Goal: Information Seeking & Learning: Compare options

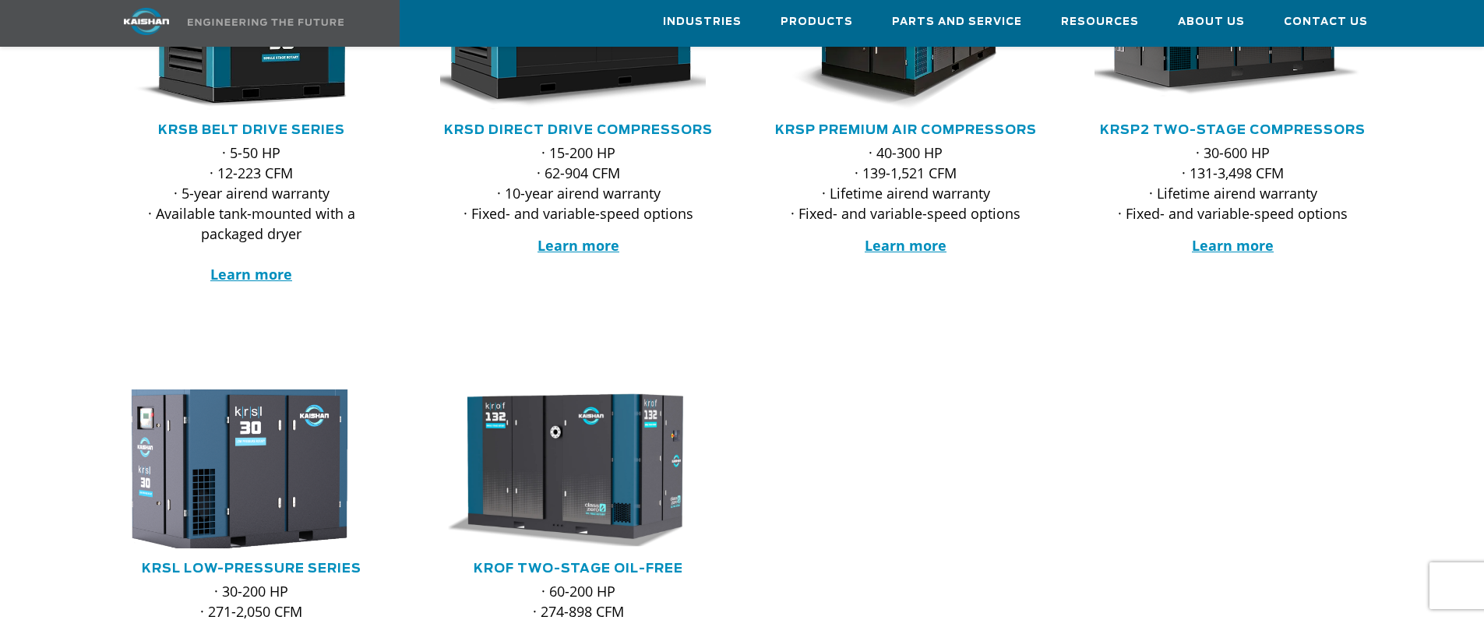
scroll to position [312, 0]
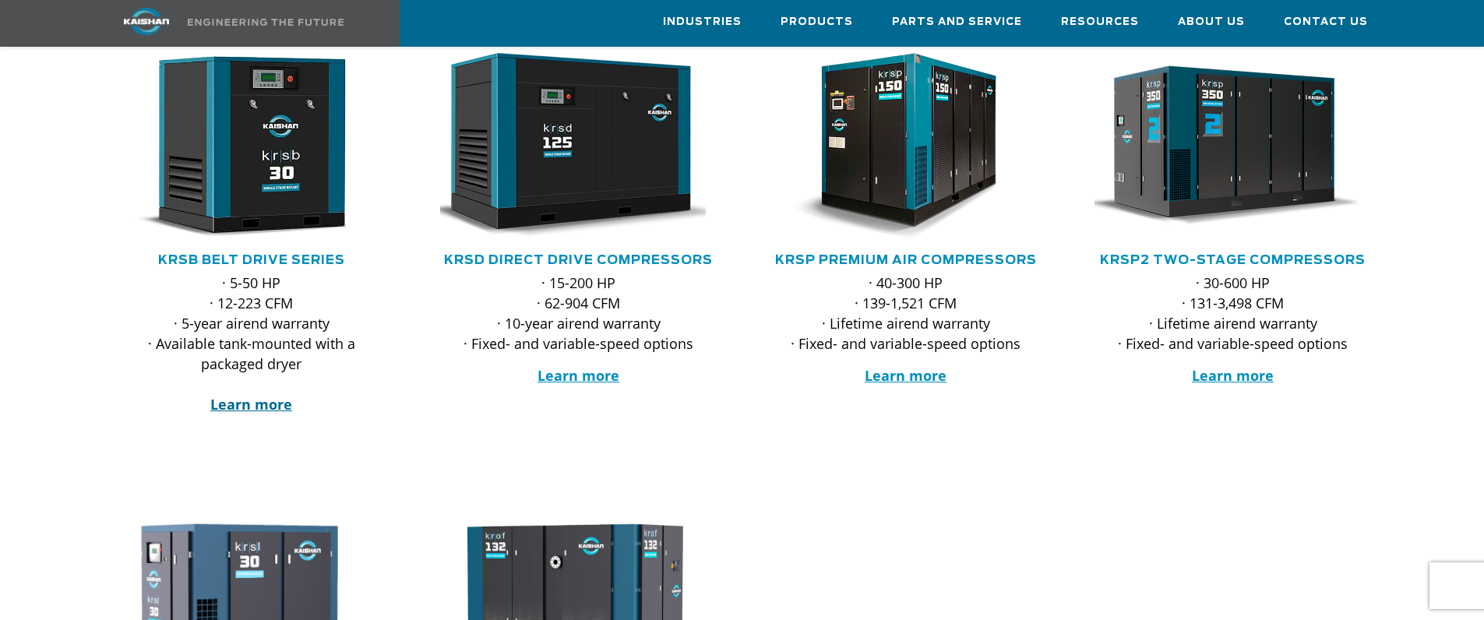
click at [256, 395] on strong "Learn more" at bounding box center [251, 404] width 82 height 19
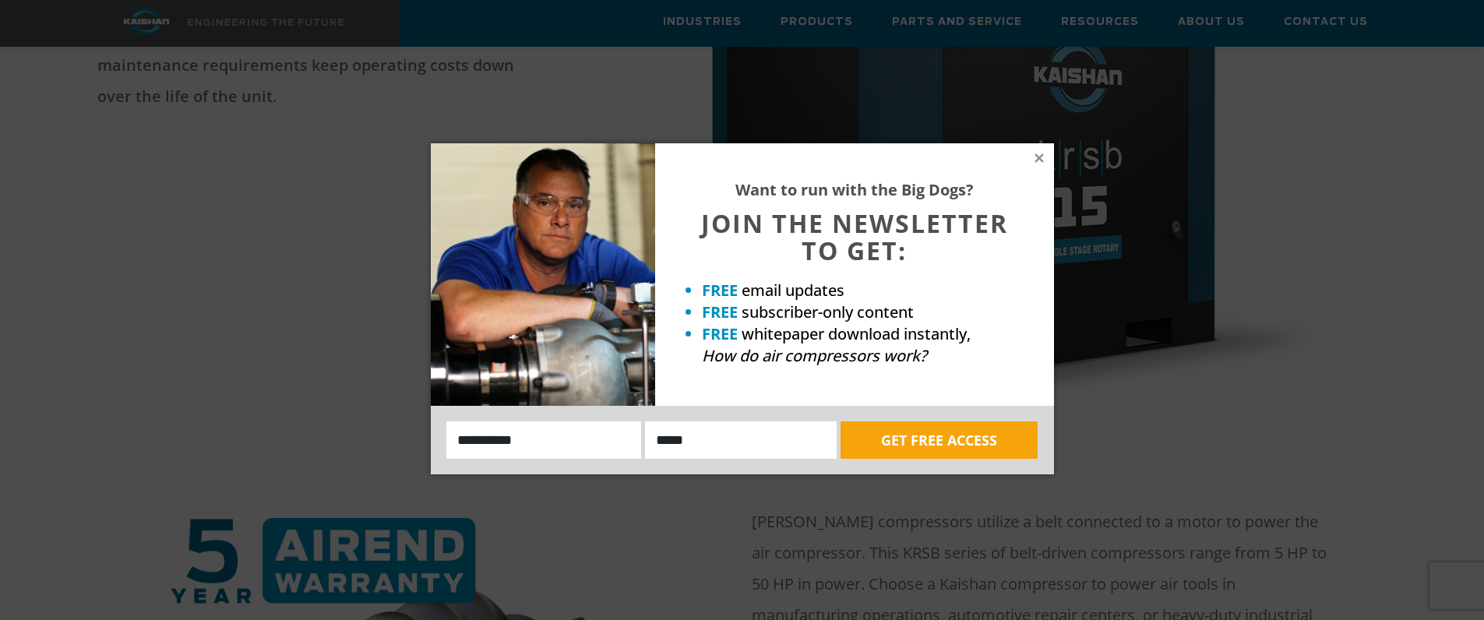
scroll to position [545, 0]
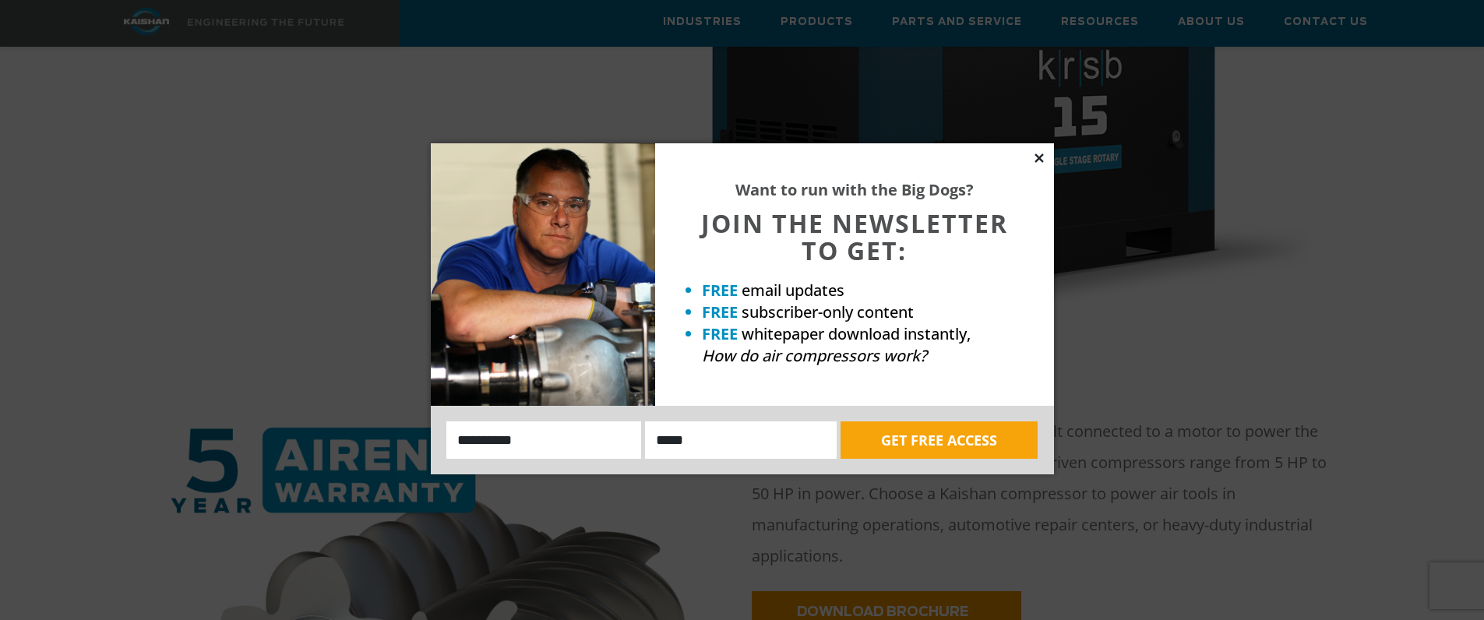
click at [1037, 158] on icon at bounding box center [1038, 157] width 9 height 9
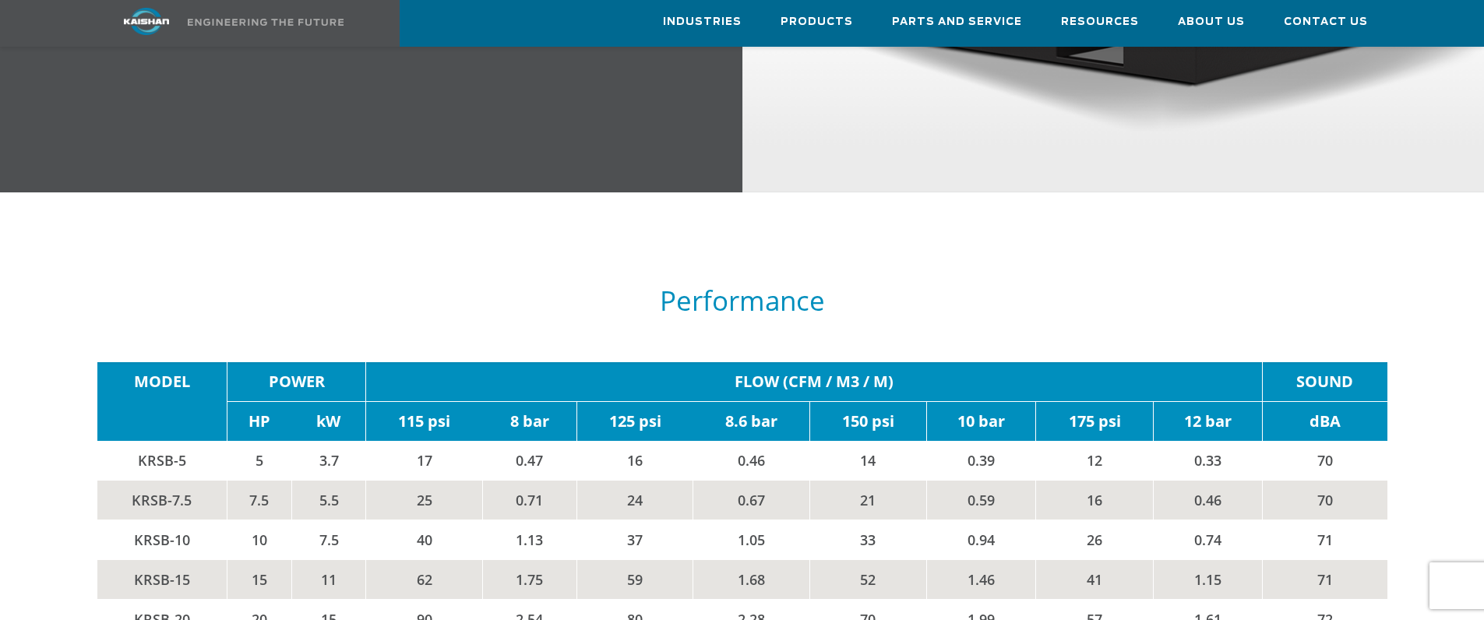
scroll to position [2570, 0]
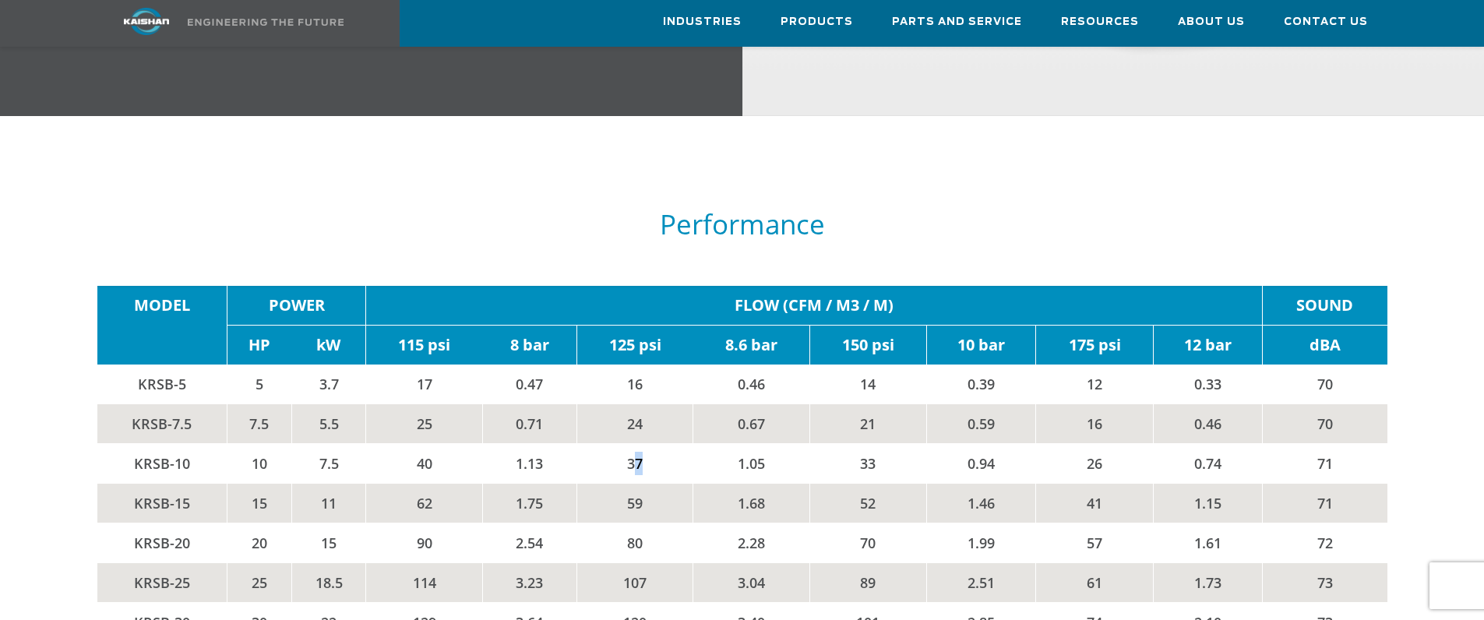
drag, startPoint x: 632, startPoint y: 445, endPoint x: 647, endPoint y: 445, distance: 15.6
click at [647, 445] on td "37" at bounding box center [634, 463] width 117 height 40
drag, startPoint x: 645, startPoint y: 481, endPoint x: 607, endPoint y: 477, distance: 37.6
click at [607, 483] on td "59" at bounding box center [634, 503] width 117 height 40
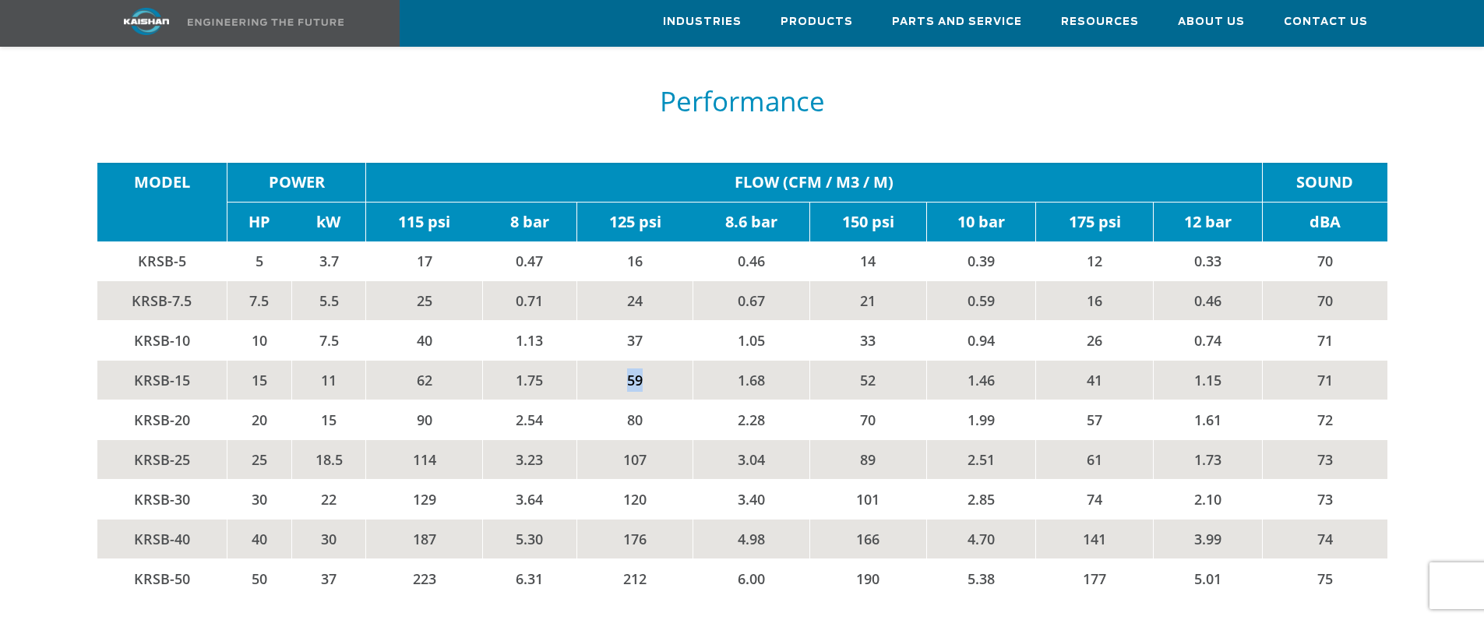
scroll to position [2726, 0]
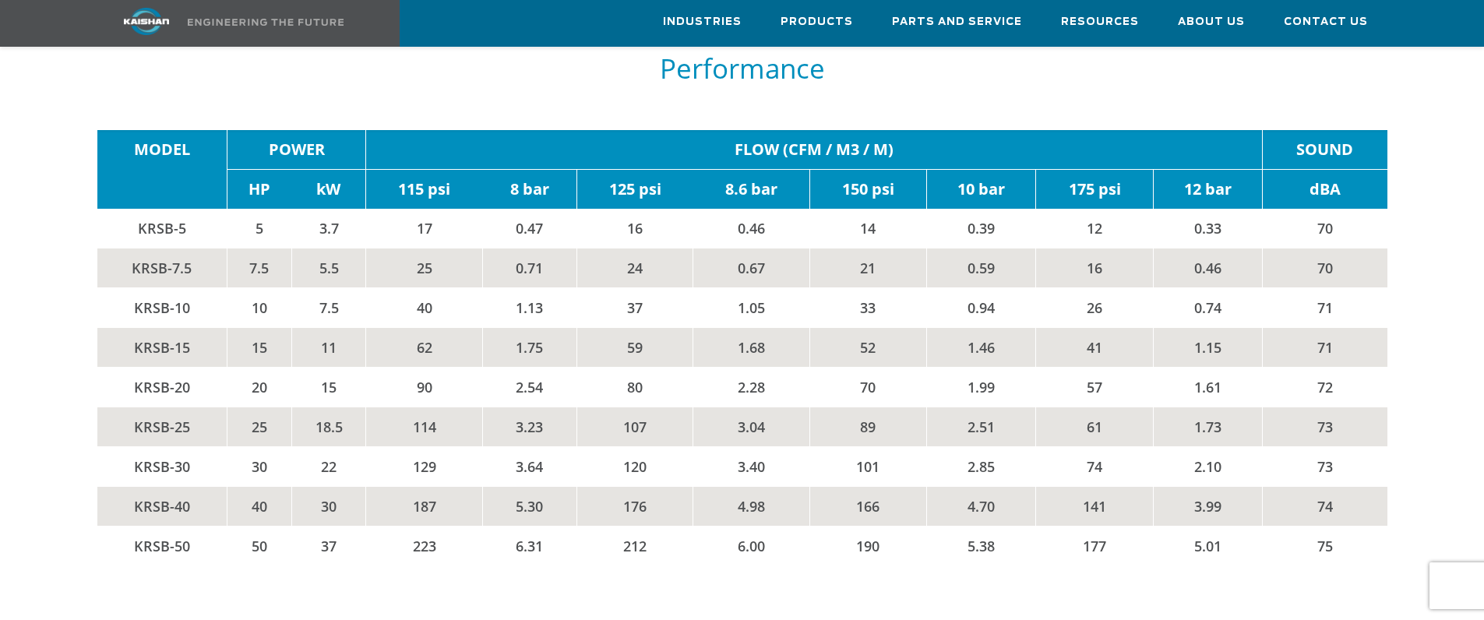
click at [893, 328] on td "52" at bounding box center [867, 347] width 117 height 40
drag, startPoint x: 892, startPoint y: 328, endPoint x: 847, endPoint y: 328, distance: 44.4
click at [847, 328] on td "52" at bounding box center [867, 347] width 117 height 40
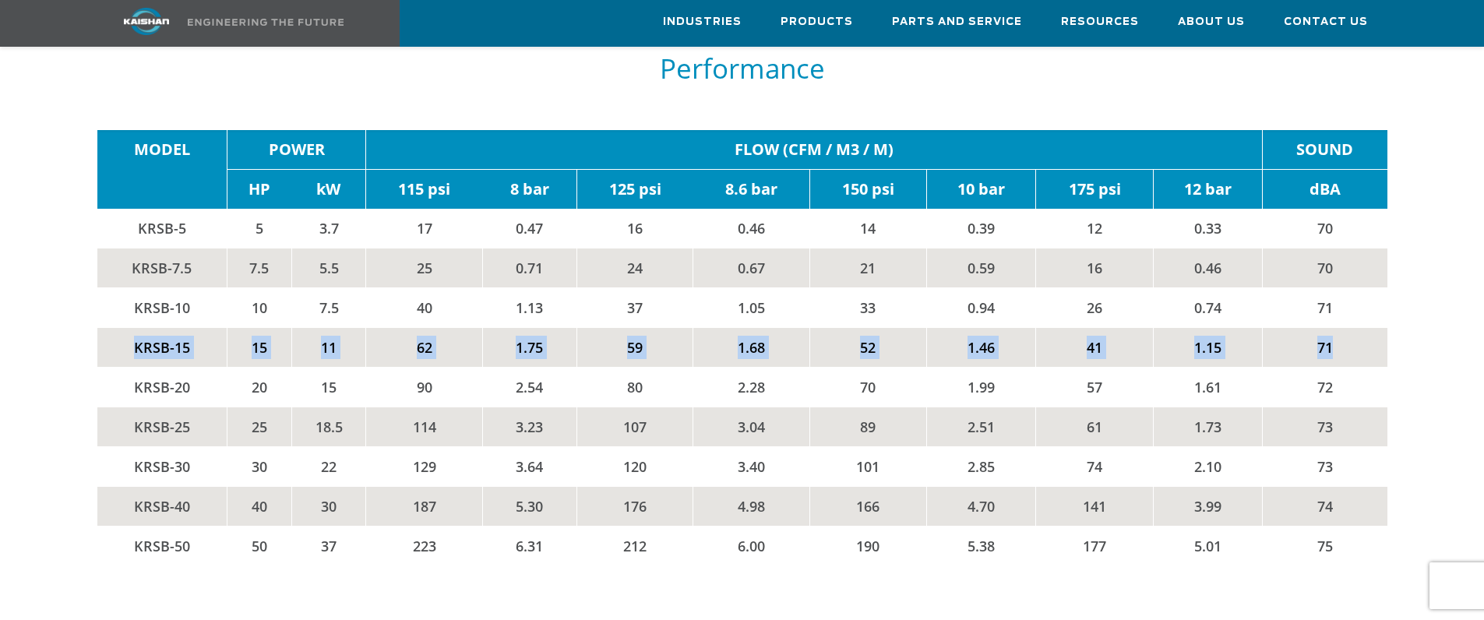
drag, startPoint x: 121, startPoint y: 325, endPoint x: 629, endPoint y: 403, distance: 513.8
click at [1301, 327] on tr "KRSB-15 15 11 62 1.75 59 1.68 52 1.46 41 1.15 71" at bounding box center [742, 347] width 1290 height 40
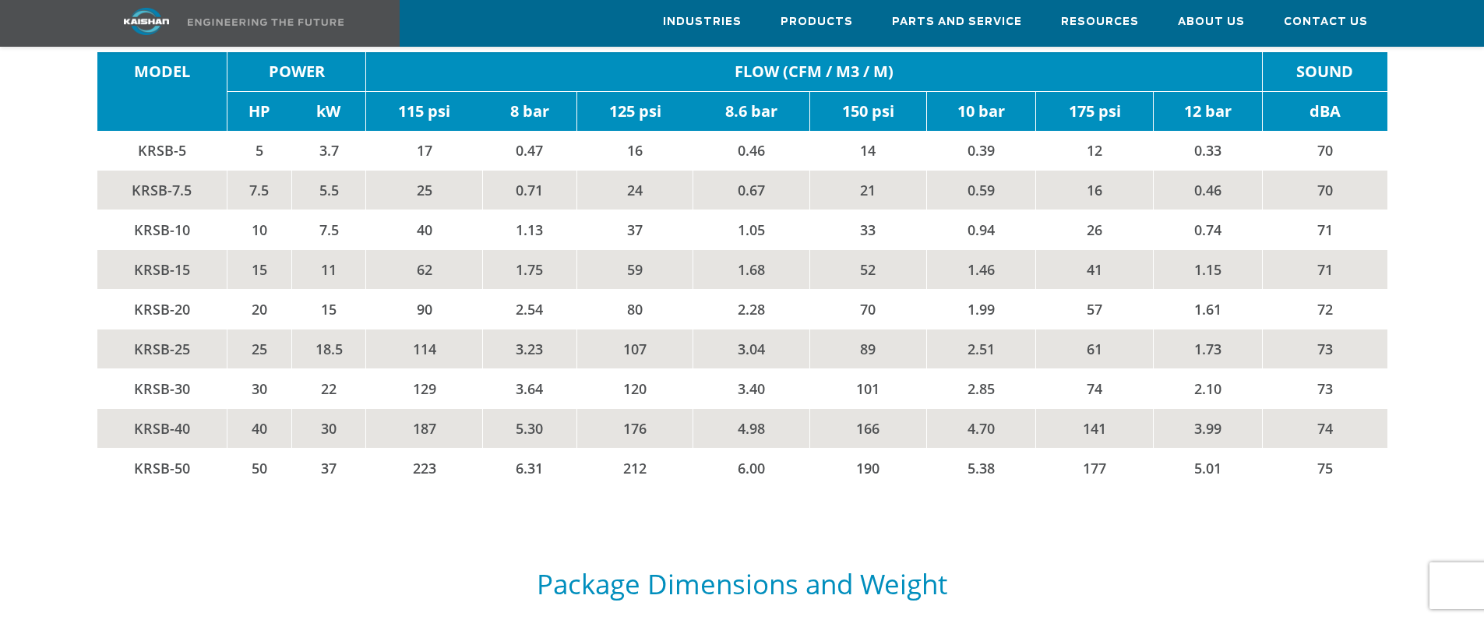
click at [153, 329] on td "KRSB-25" at bounding box center [162, 349] width 130 height 40
click at [174, 249] on td "KRSB-15" at bounding box center [162, 269] width 130 height 40
click at [650, 249] on td "59" at bounding box center [634, 269] width 117 height 40
click at [132, 249] on td "KRSB-15" at bounding box center [162, 269] width 130 height 40
click at [653, 329] on td "107" at bounding box center [634, 349] width 117 height 40
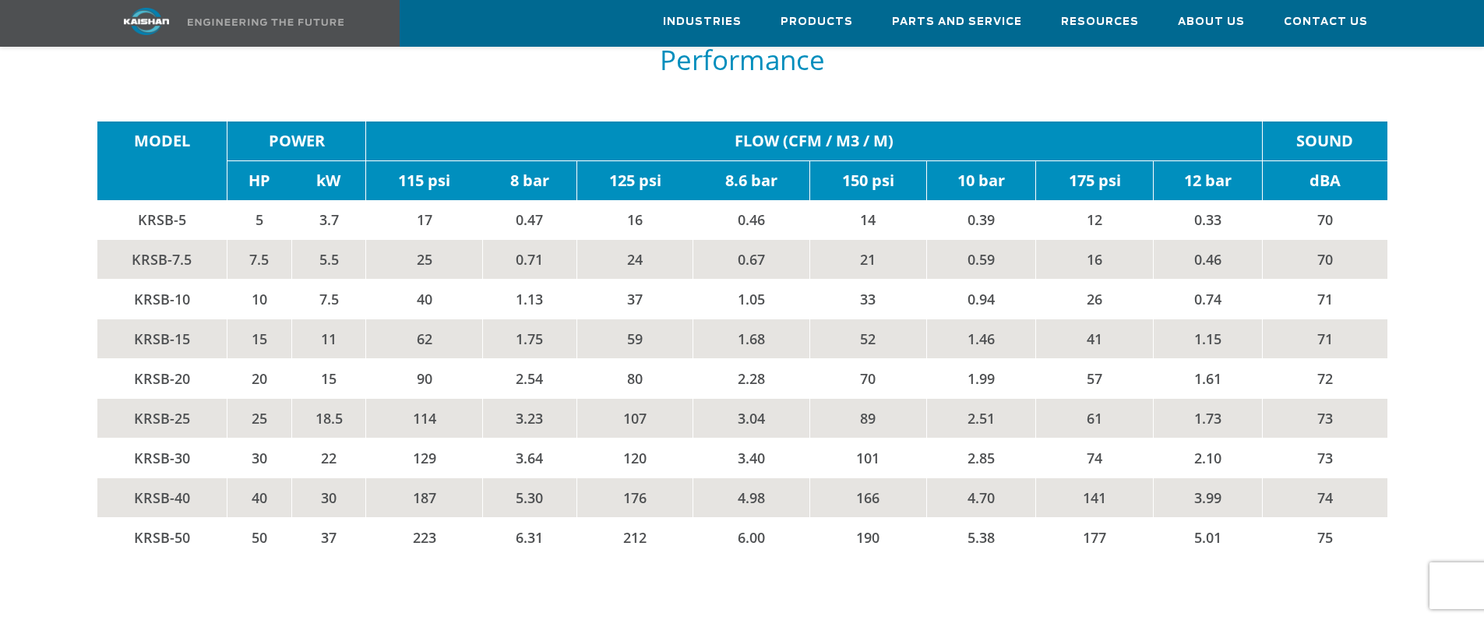
scroll to position [2726, 0]
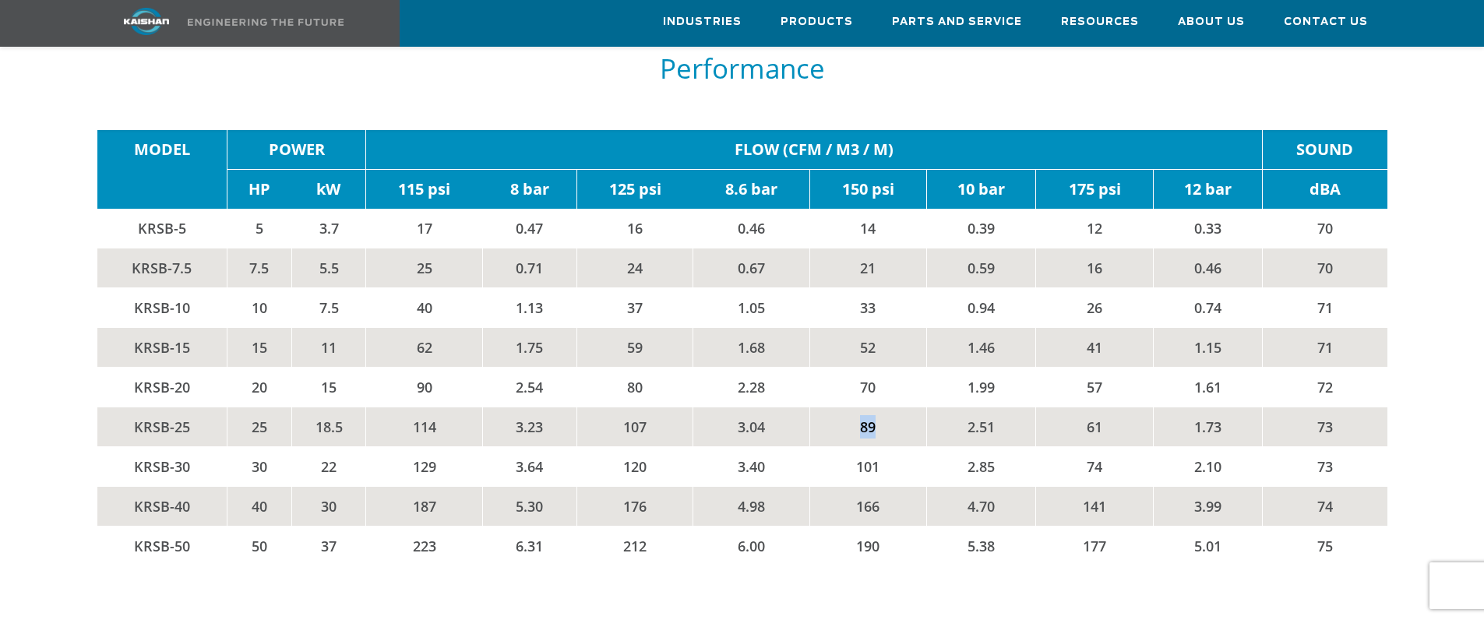
drag, startPoint x: 873, startPoint y: 405, endPoint x: 854, endPoint y: 405, distance: 18.7
click at [854, 407] on td "89" at bounding box center [867, 427] width 117 height 40
drag, startPoint x: 882, startPoint y: 322, endPoint x: 857, endPoint y: 322, distance: 25.7
click at [857, 327] on td "52" at bounding box center [867, 347] width 117 height 40
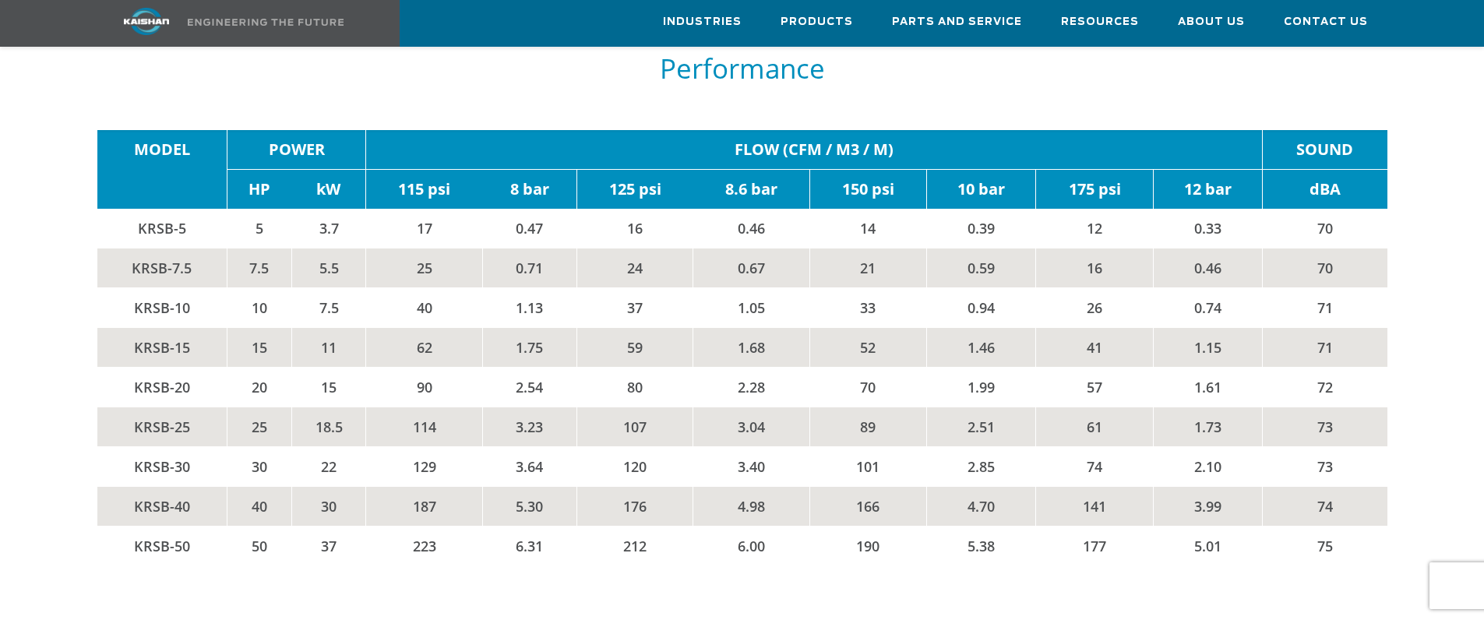
click at [873, 371] on td "70" at bounding box center [867, 387] width 117 height 40
drag, startPoint x: 875, startPoint y: 364, endPoint x: 855, endPoint y: 362, distance: 19.5
click at [855, 367] on td "70" at bounding box center [867, 387] width 117 height 40
click at [842, 367] on td "70" at bounding box center [867, 387] width 117 height 40
drag, startPoint x: 768, startPoint y: 365, endPoint x: 736, endPoint y: 365, distance: 31.9
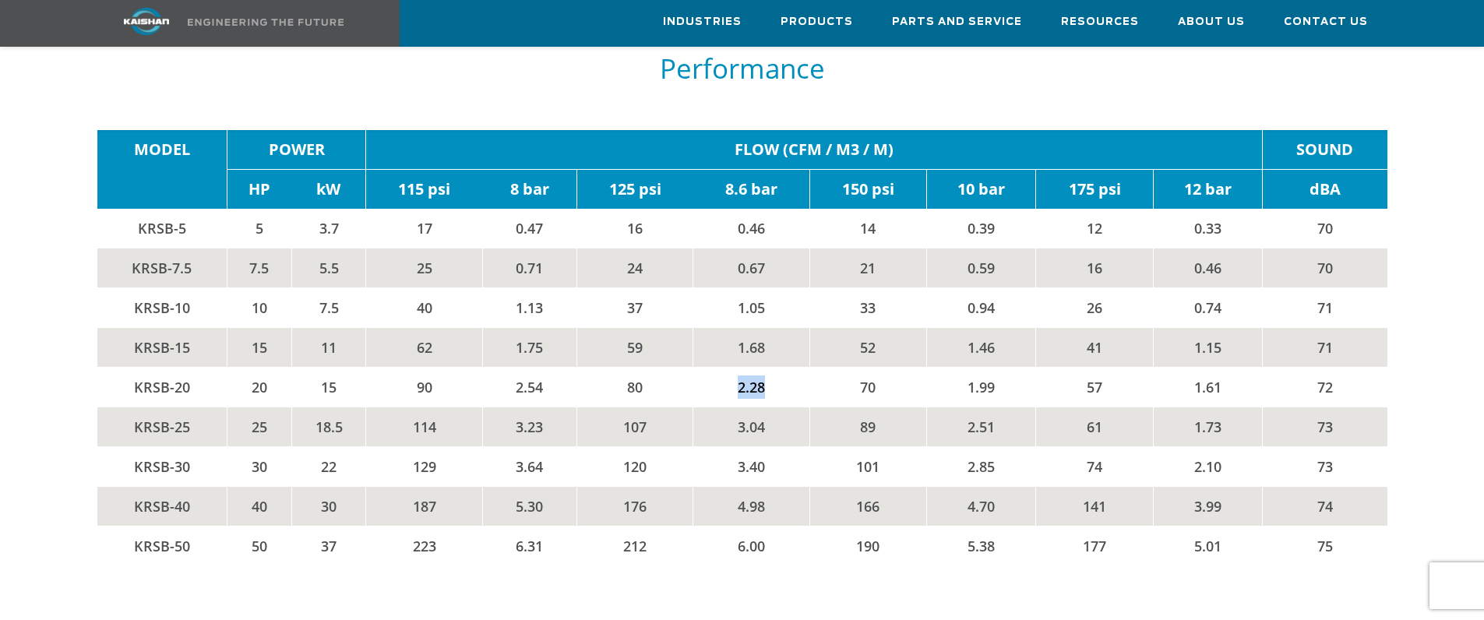
click at [736, 367] on td "2.28" at bounding box center [751, 387] width 117 height 40
click at [720, 369] on td "2.28" at bounding box center [751, 387] width 117 height 40
drag, startPoint x: 652, startPoint y: 364, endPoint x: 590, endPoint y: 364, distance: 62.3
click at [590, 367] on td "80" at bounding box center [634, 387] width 117 height 40
click at [545, 407] on td "3.23" at bounding box center [529, 427] width 94 height 40
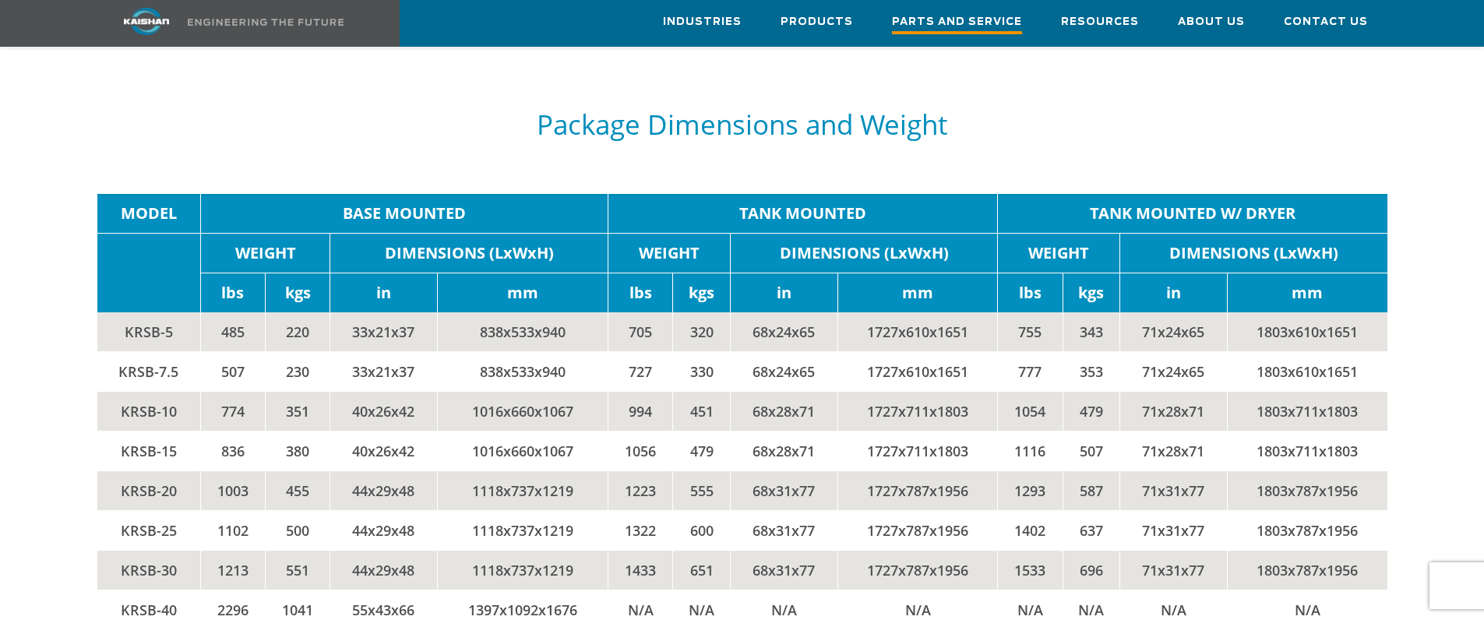
scroll to position [3115, 0]
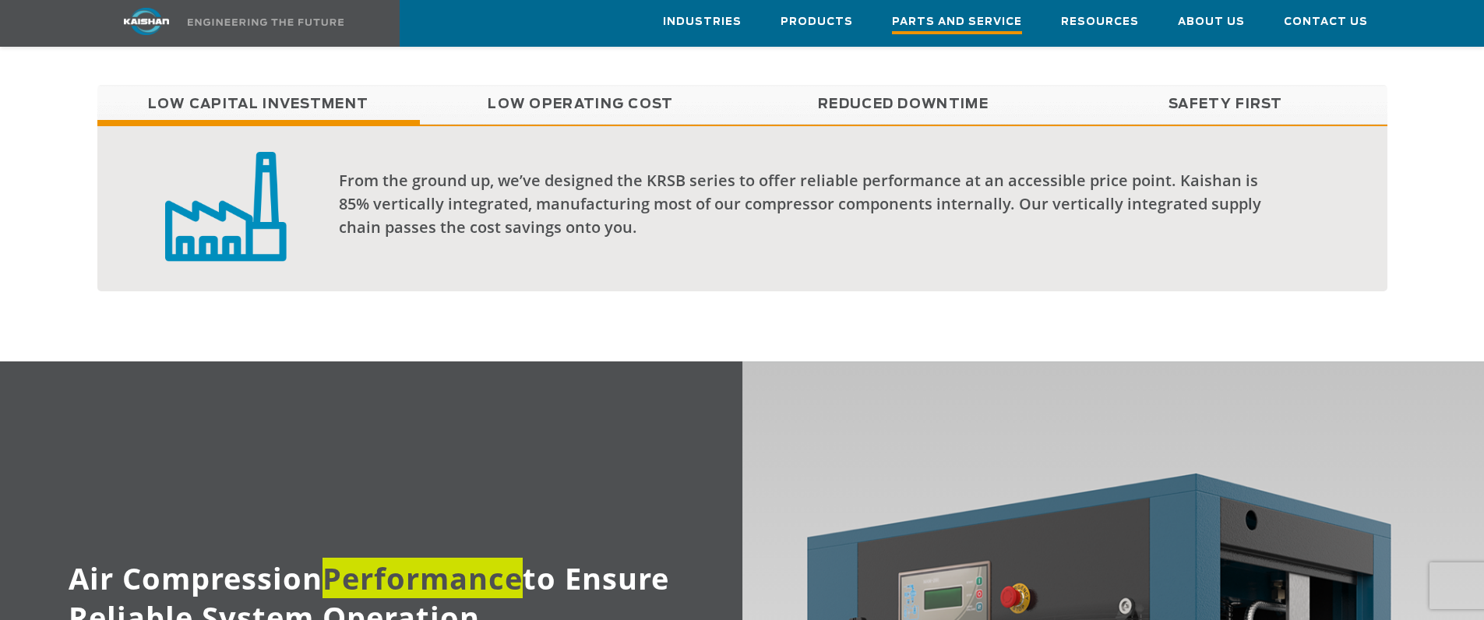
scroll to position [1324, 0]
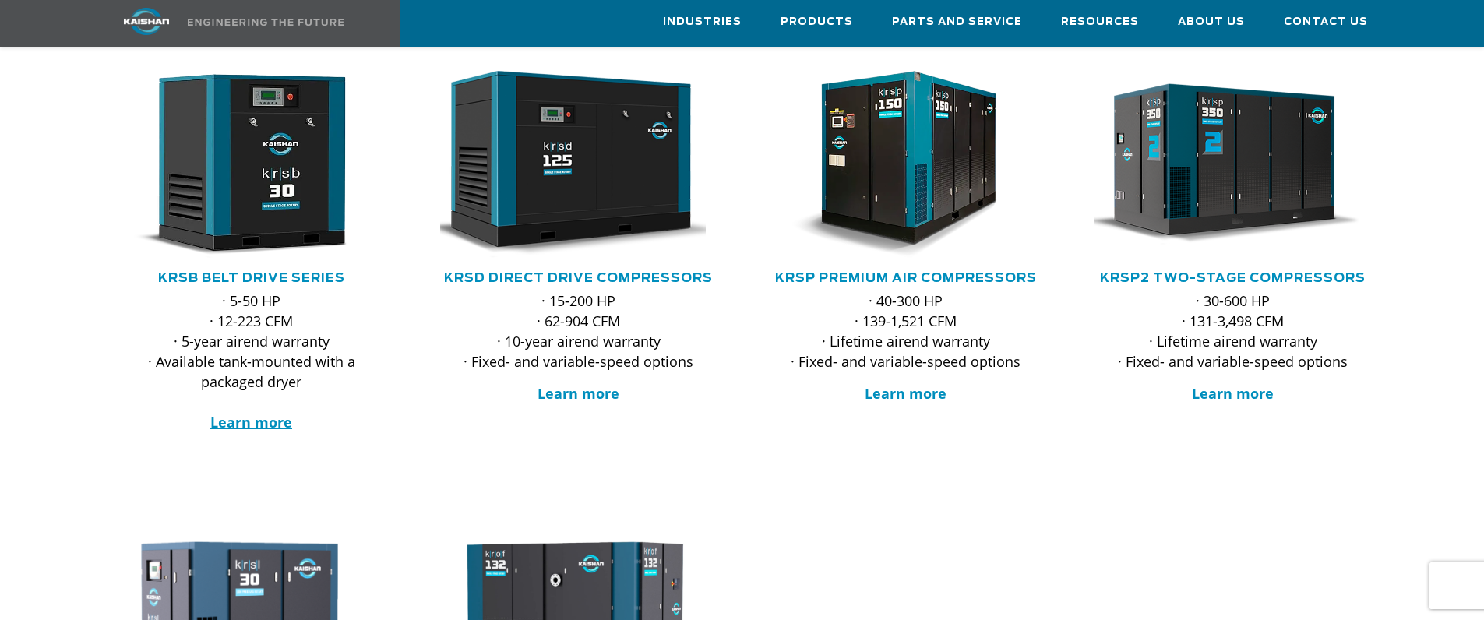
scroll to position [312, 0]
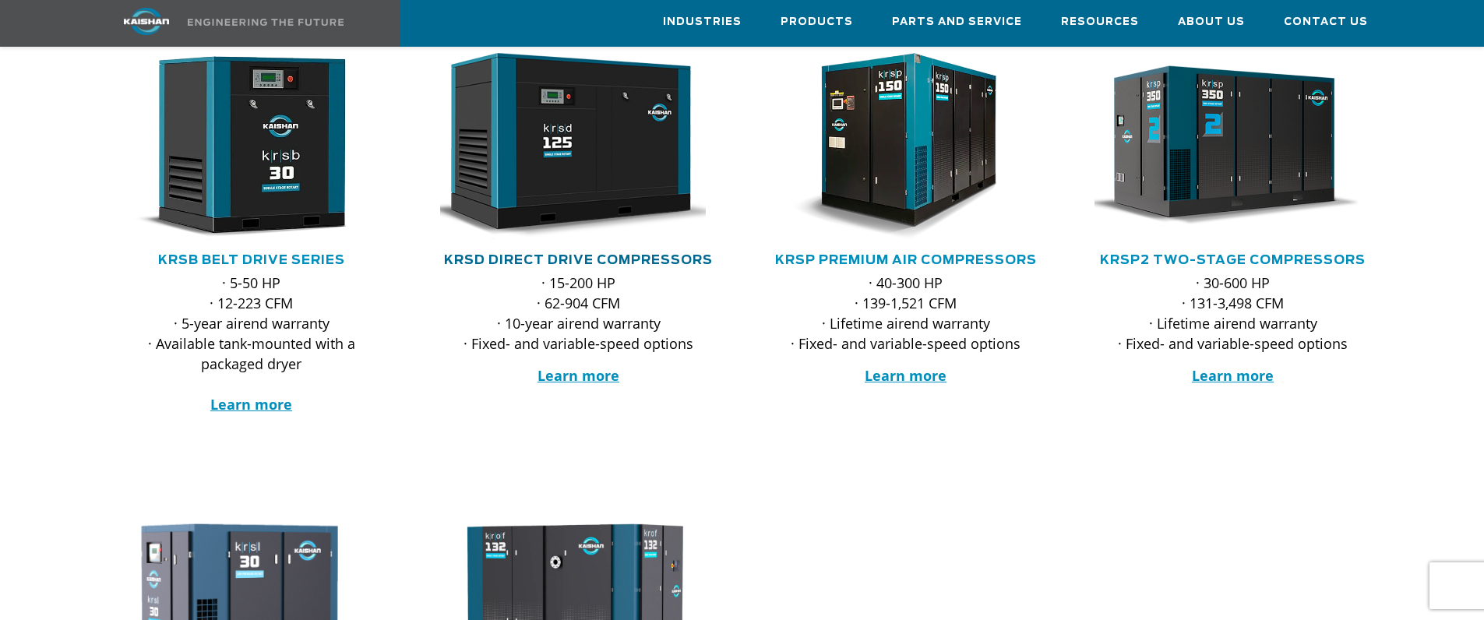
click at [551, 254] on link "KRSD Direct Drive Compressors" at bounding box center [578, 260] width 269 height 12
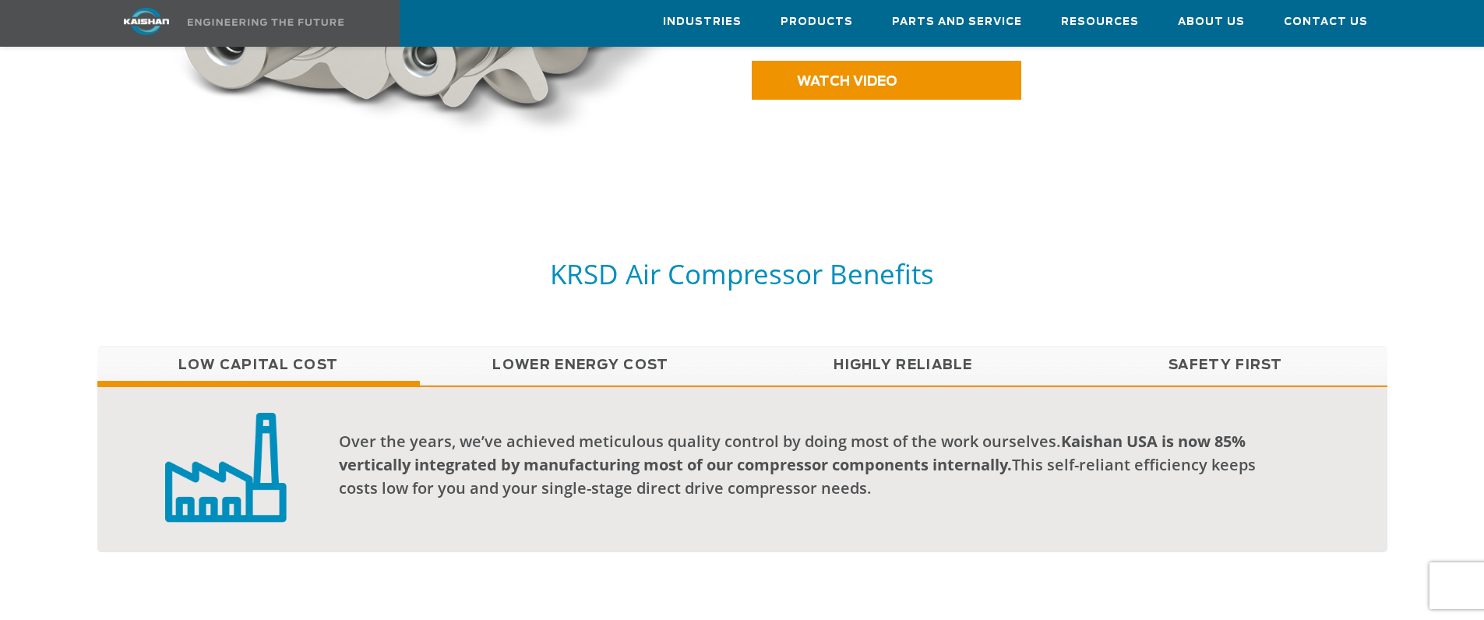
scroll to position [1246, 0]
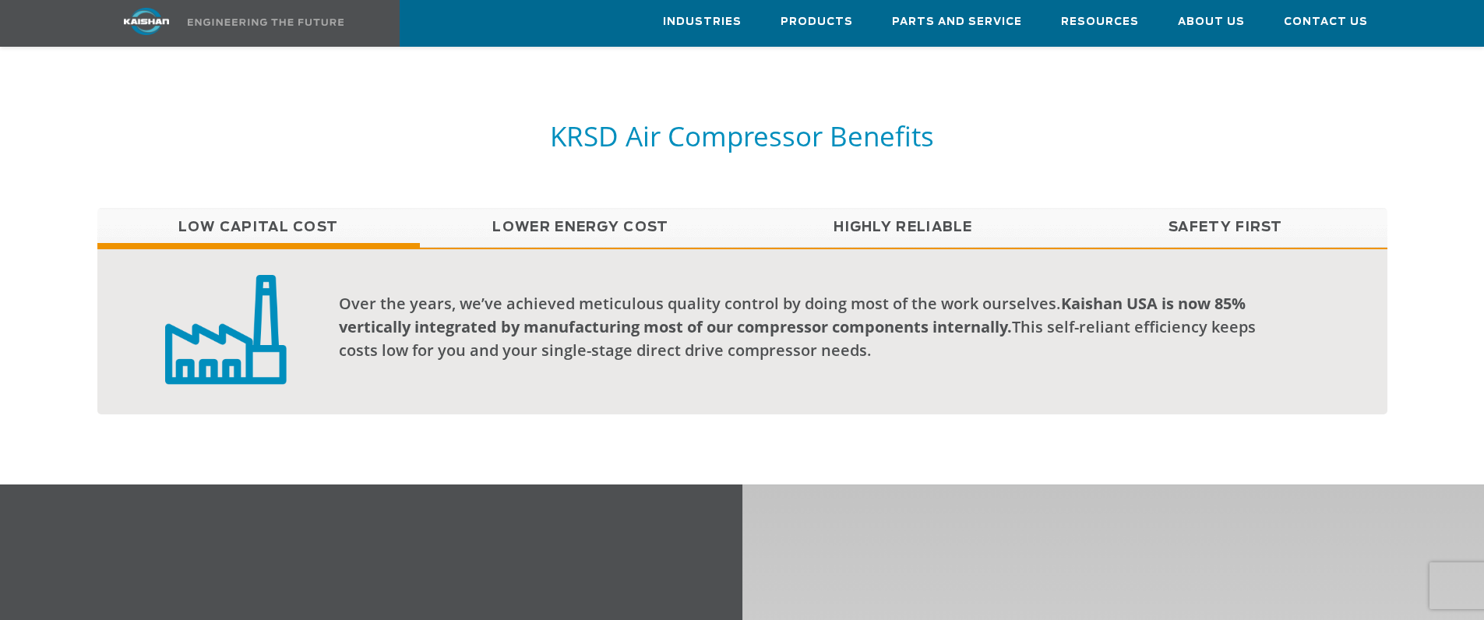
click at [591, 208] on link "Lower Energy Cost" at bounding box center [581, 227] width 322 height 39
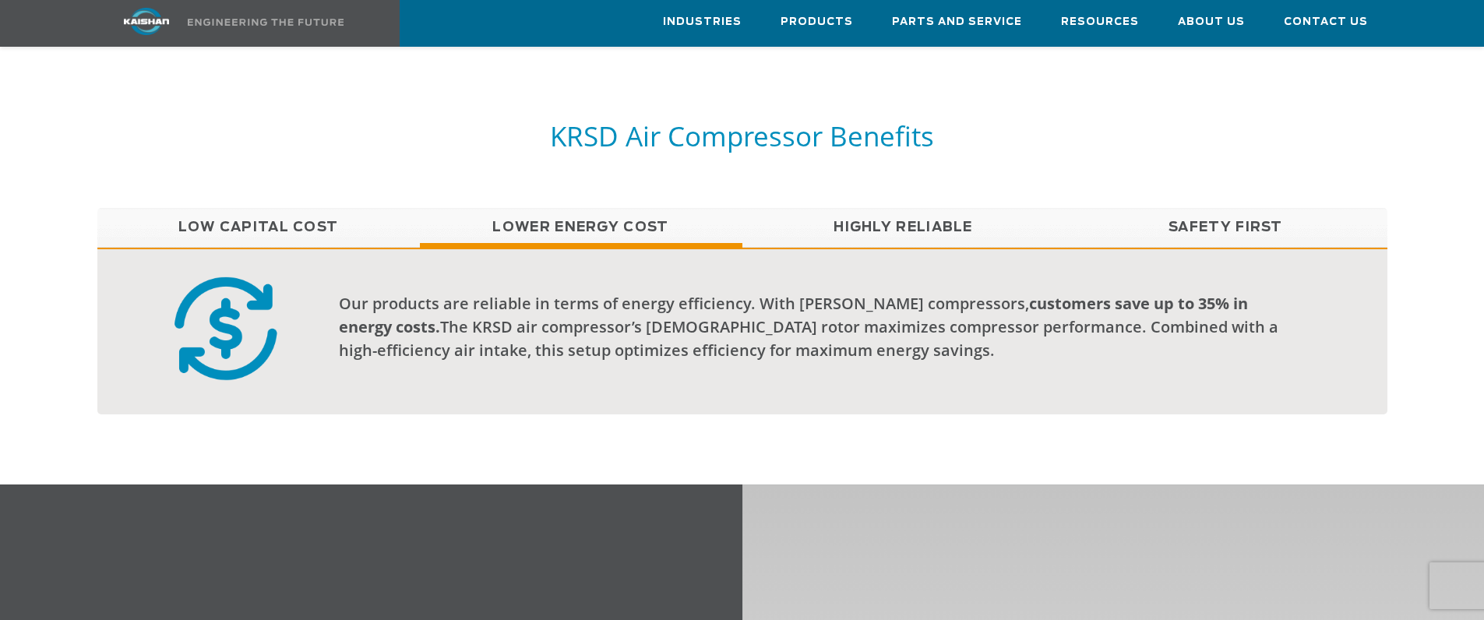
click at [875, 208] on link "Highly Reliable" at bounding box center [903, 227] width 322 height 39
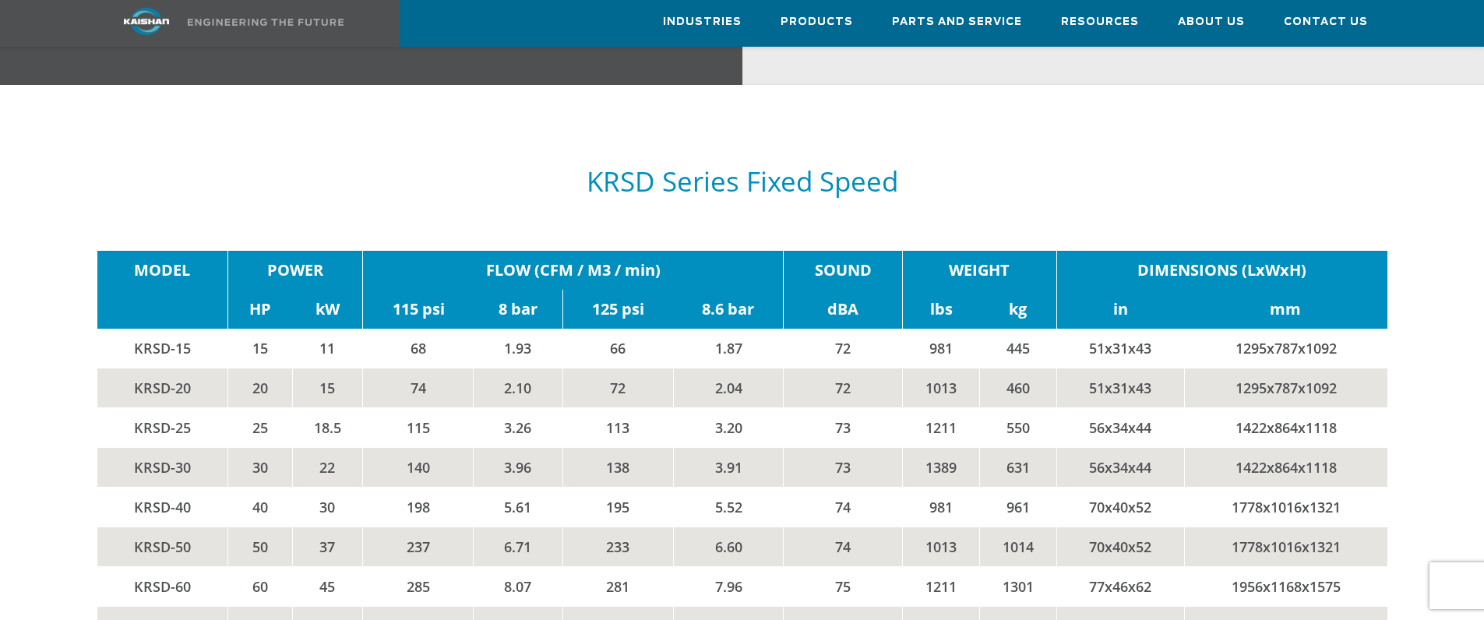
scroll to position [2570, 0]
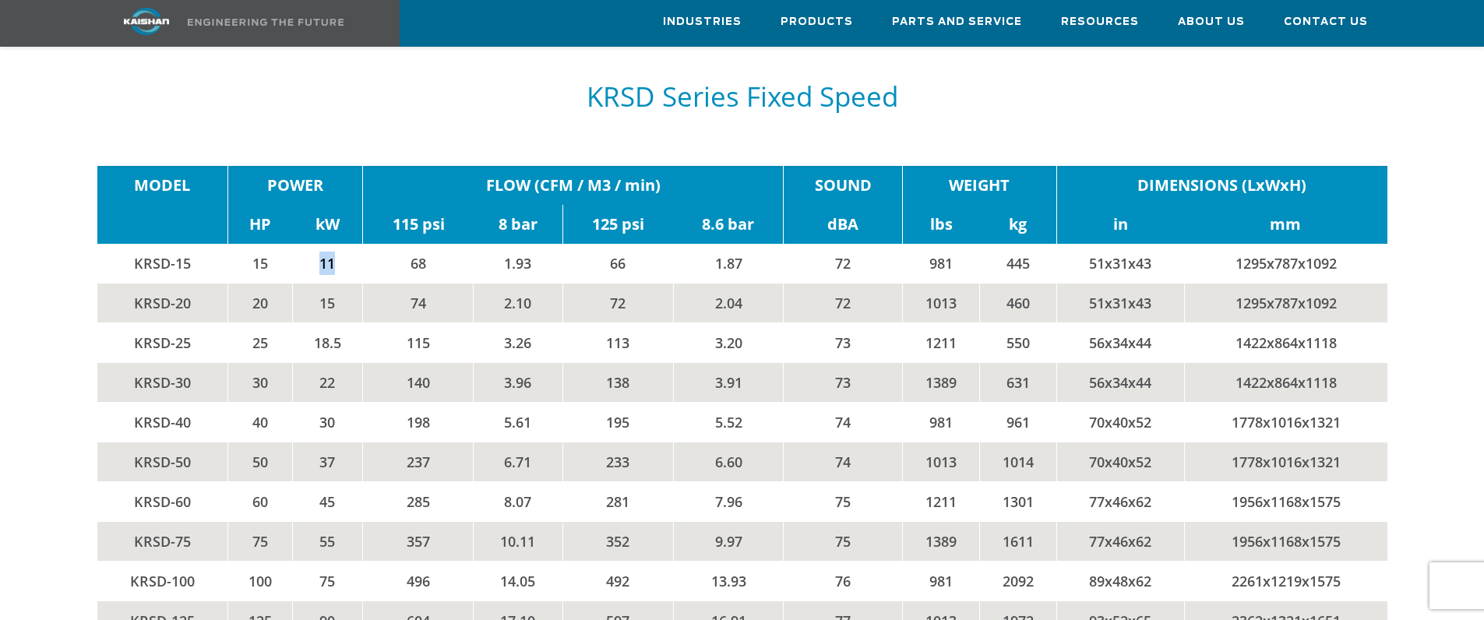
drag, startPoint x: 317, startPoint y: 238, endPoint x: 342, endPoint y: 241, distance: 25.1
click at [342, 244] on td "11" at bounding box center [327, 264] width 71 height 40
click at [424, 244] on td "68" at bounding box center [418, 264] width 111 height 40
drag, startPoint x: 649, startPoint y: 243, endPoint x: 585, endPoint y: 244, distance: 63.9
click at [583, 244] on td "66" at bounding box center [617, 264] width 111 height 40
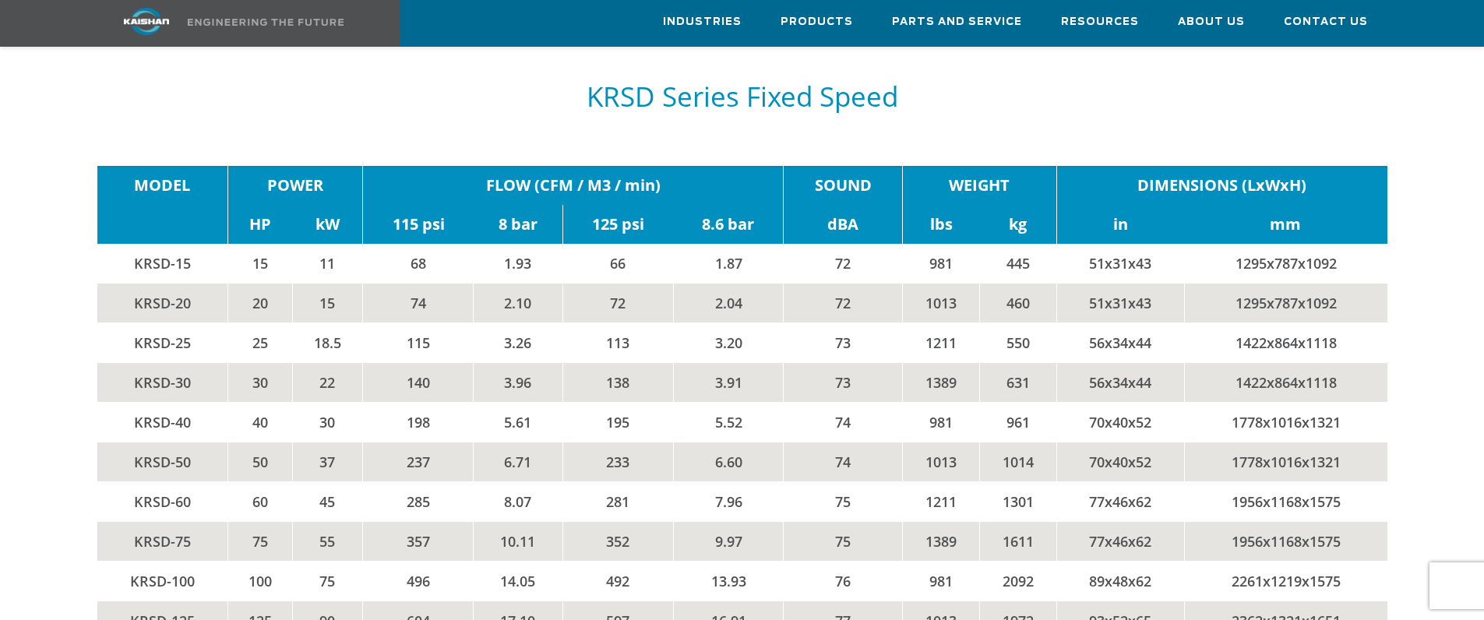
click at [710, 244] on td "1.87" at bounding box center [728, 264] width 111 height 40
drag, startPoint x: 949, startPoint y: 243, endPoint x: 925, endPoint y: 244, distance: 24.2
click at [925, 244] on td "981" at bounding box center [940, 264] width 77 height 40
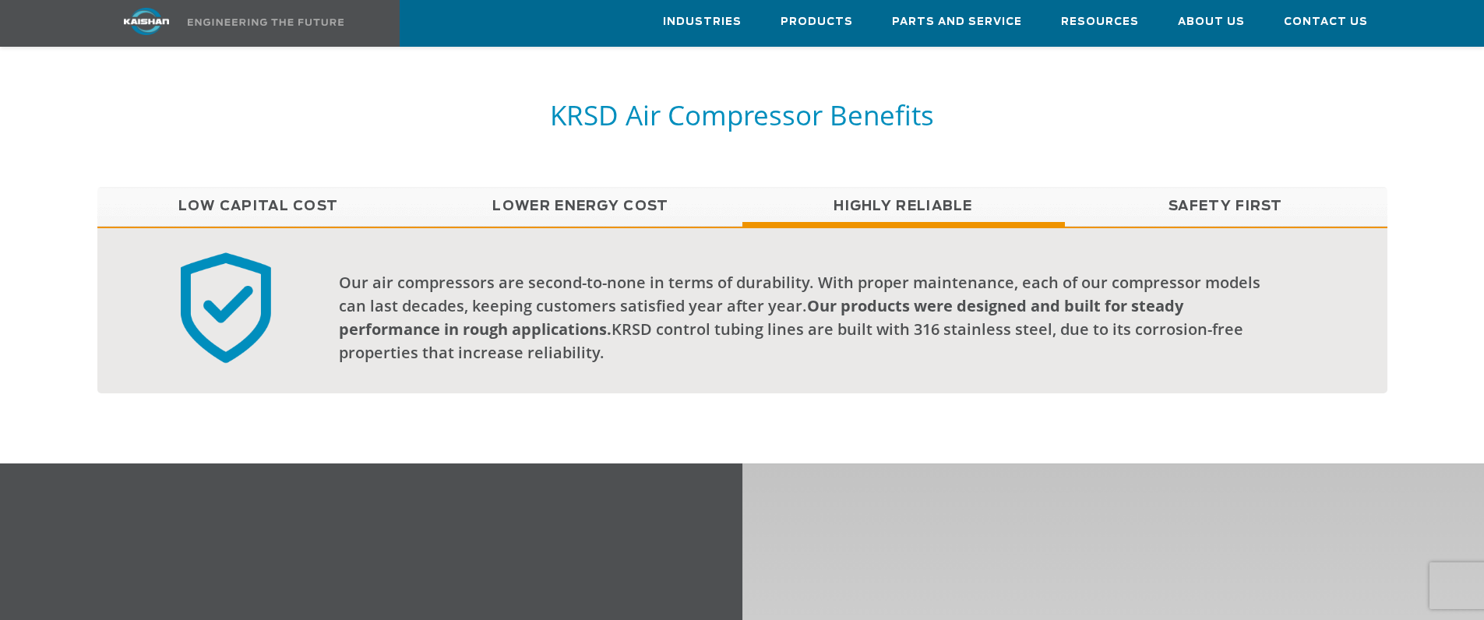
scroll to position [1168, 0]
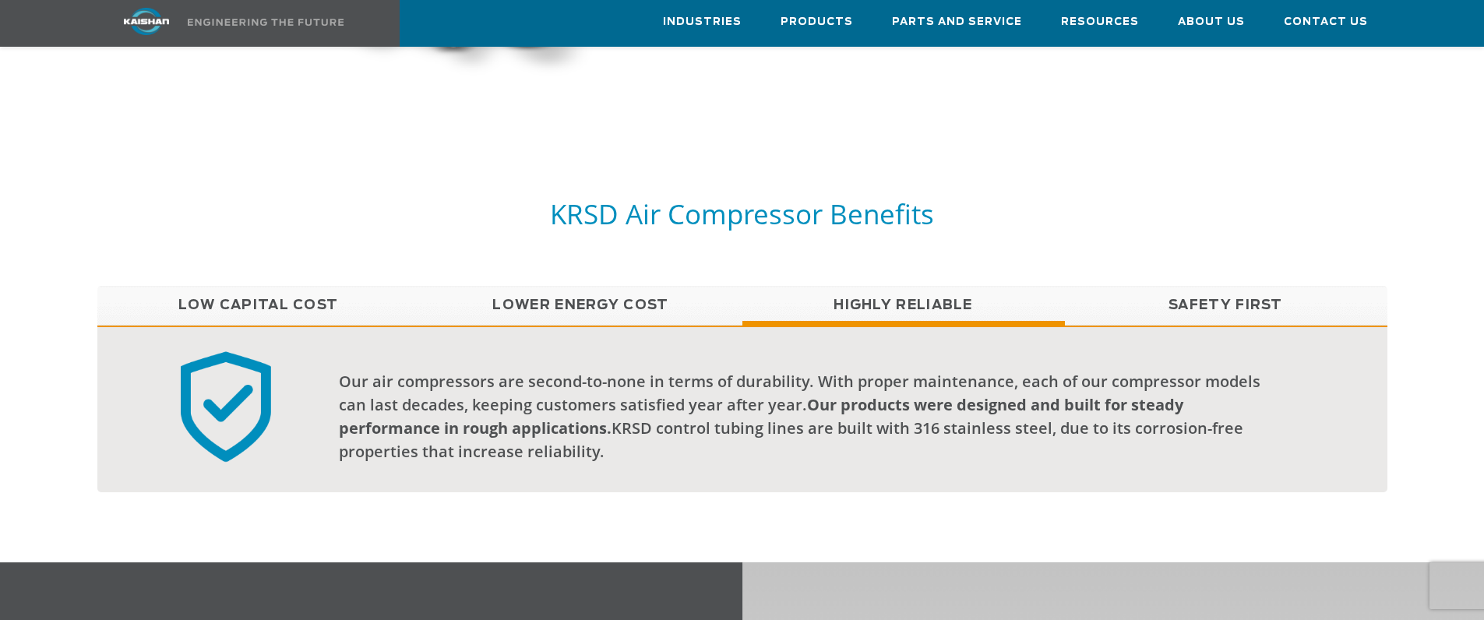
click at [1209, 287] on link "Safety First" at bounding box center [1226, 305] width 322 height 39
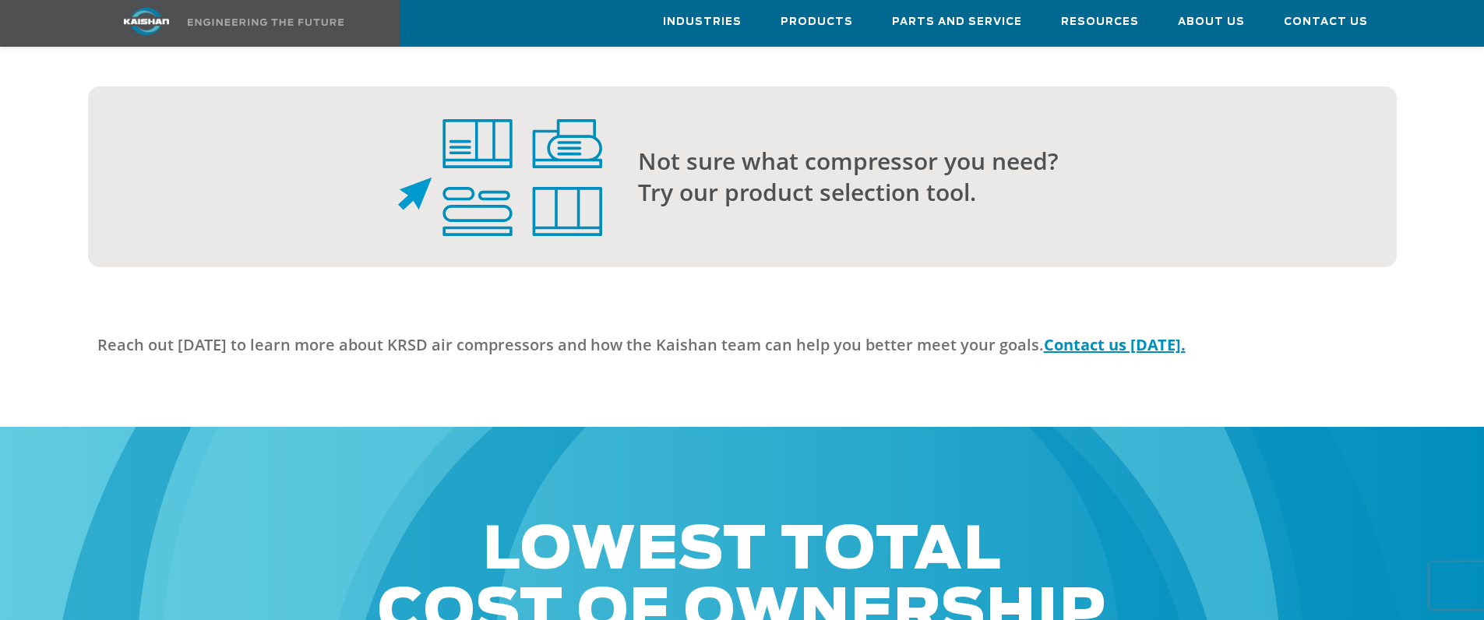
scroll to position [4128, 0]
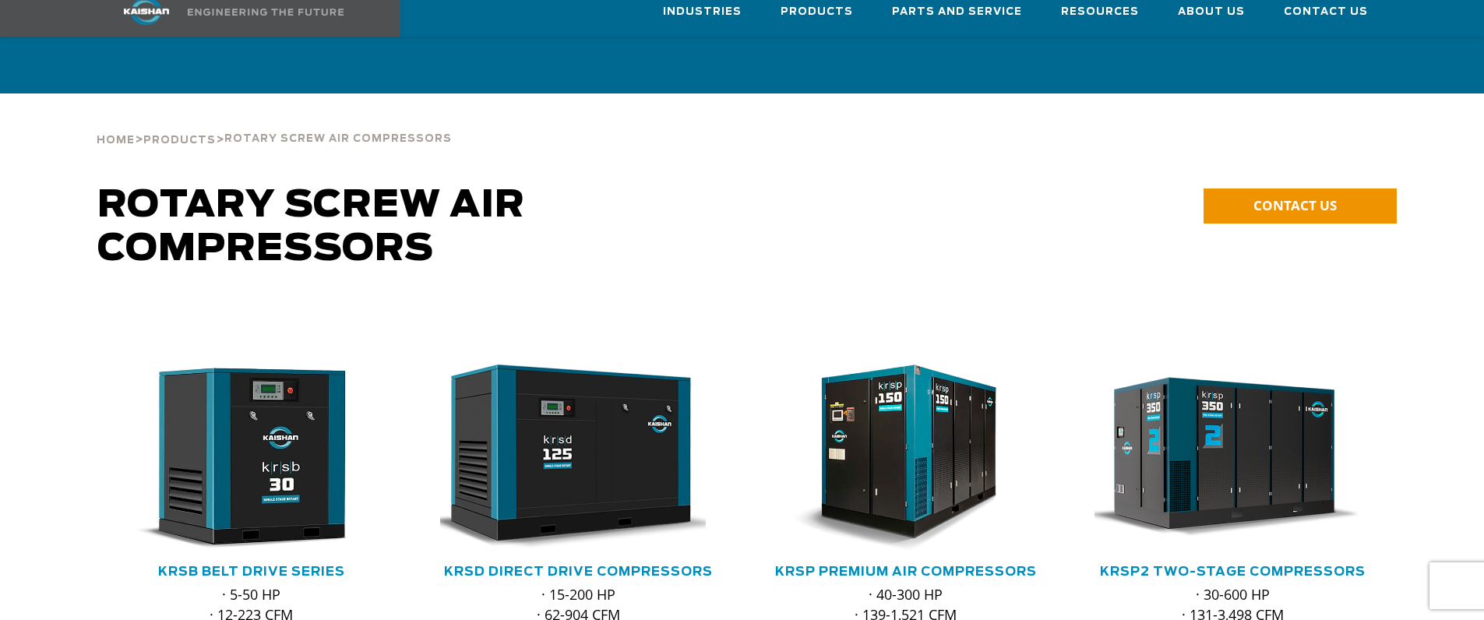
scroll to position [312, 0]
